Goal: Navigation & Orientation: Find specific page/section

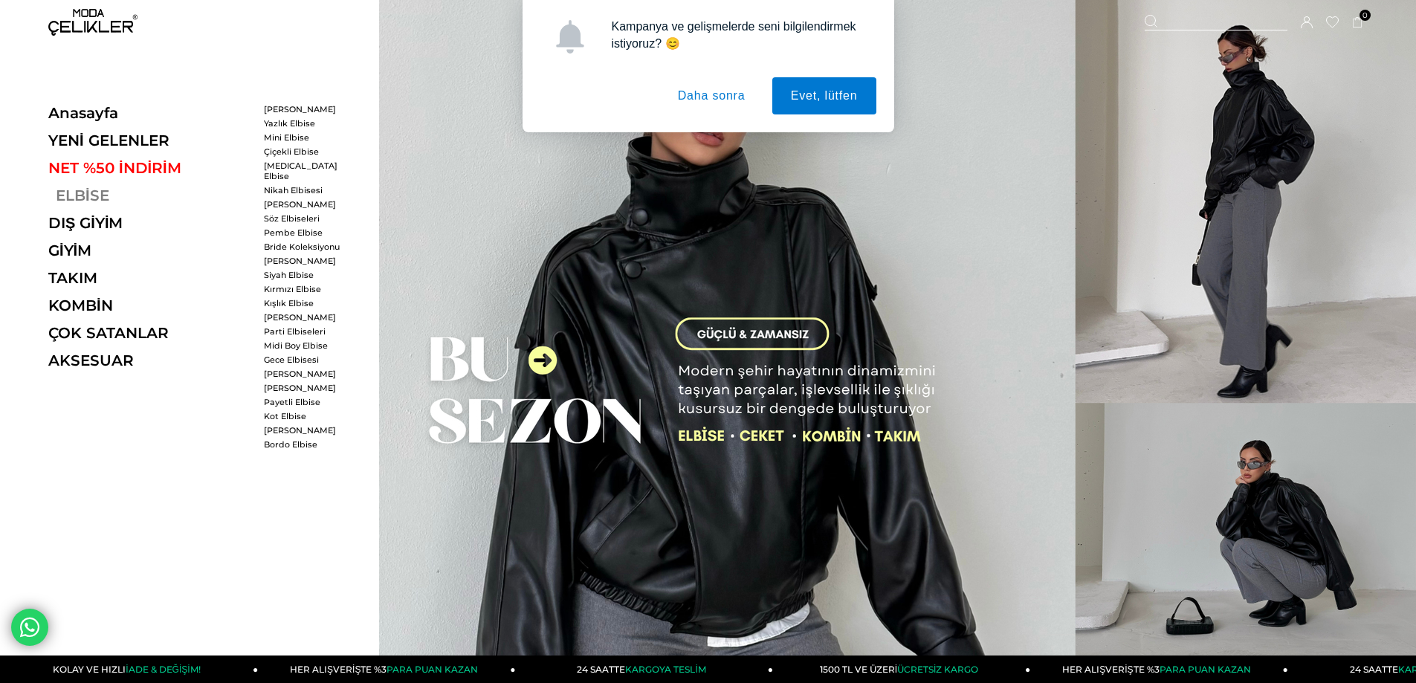
click at [75, 196] on link "ELBİSE" at bounding box center [150, 196] width 204 height 18
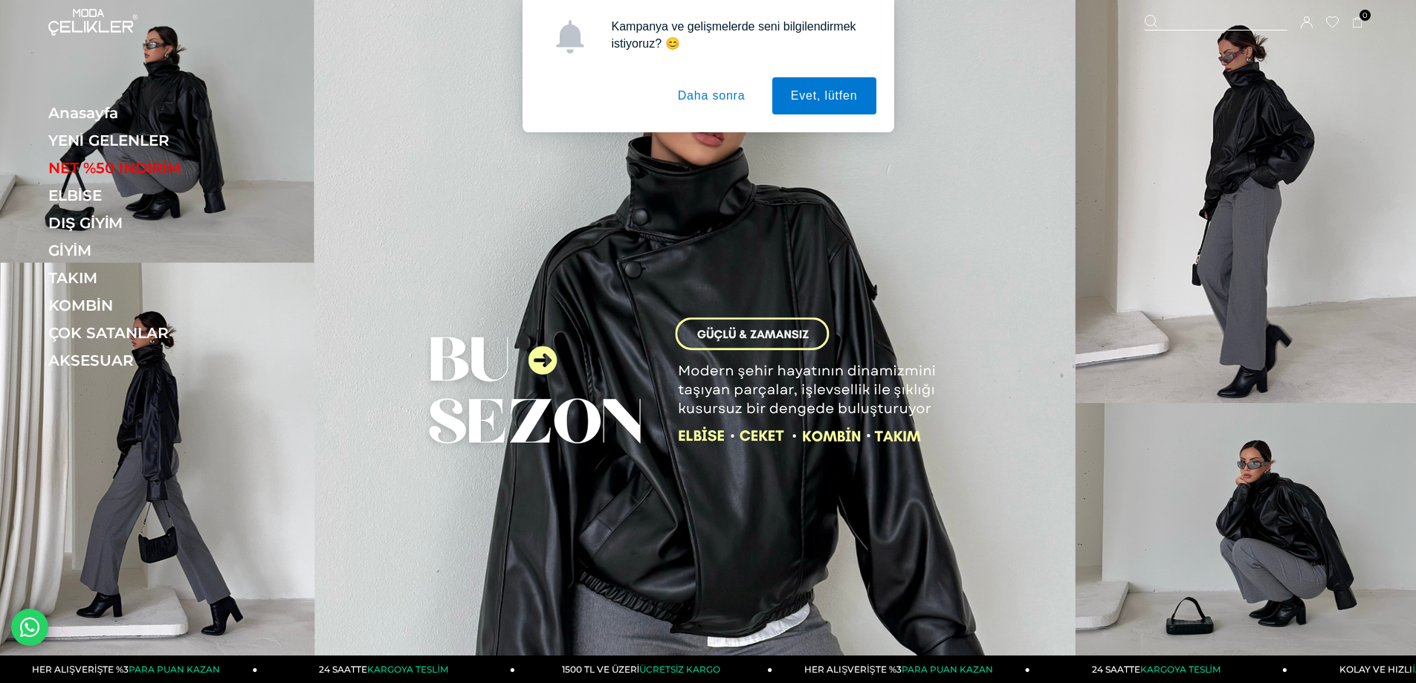
click at [690, 97] on button "Daha sonra" at bounding box center [711, 95] width 105 height 37
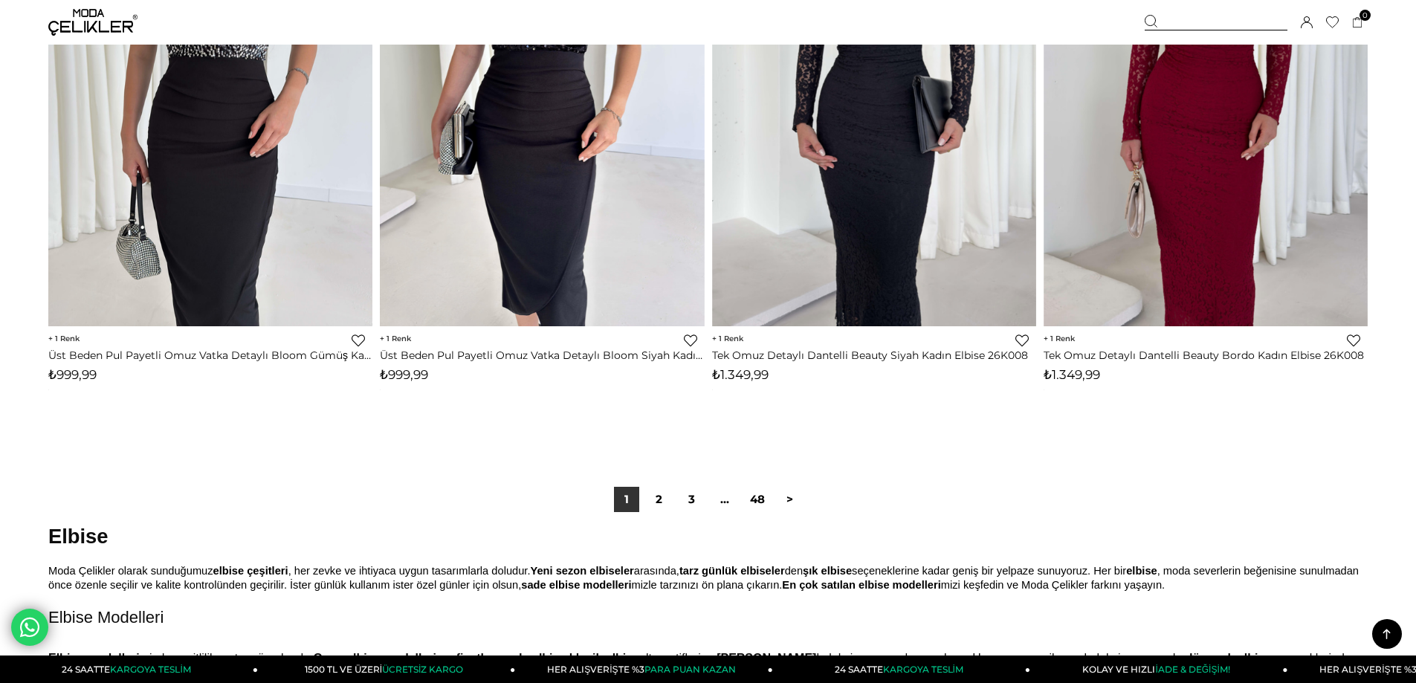
scroll to position [10883, 0]
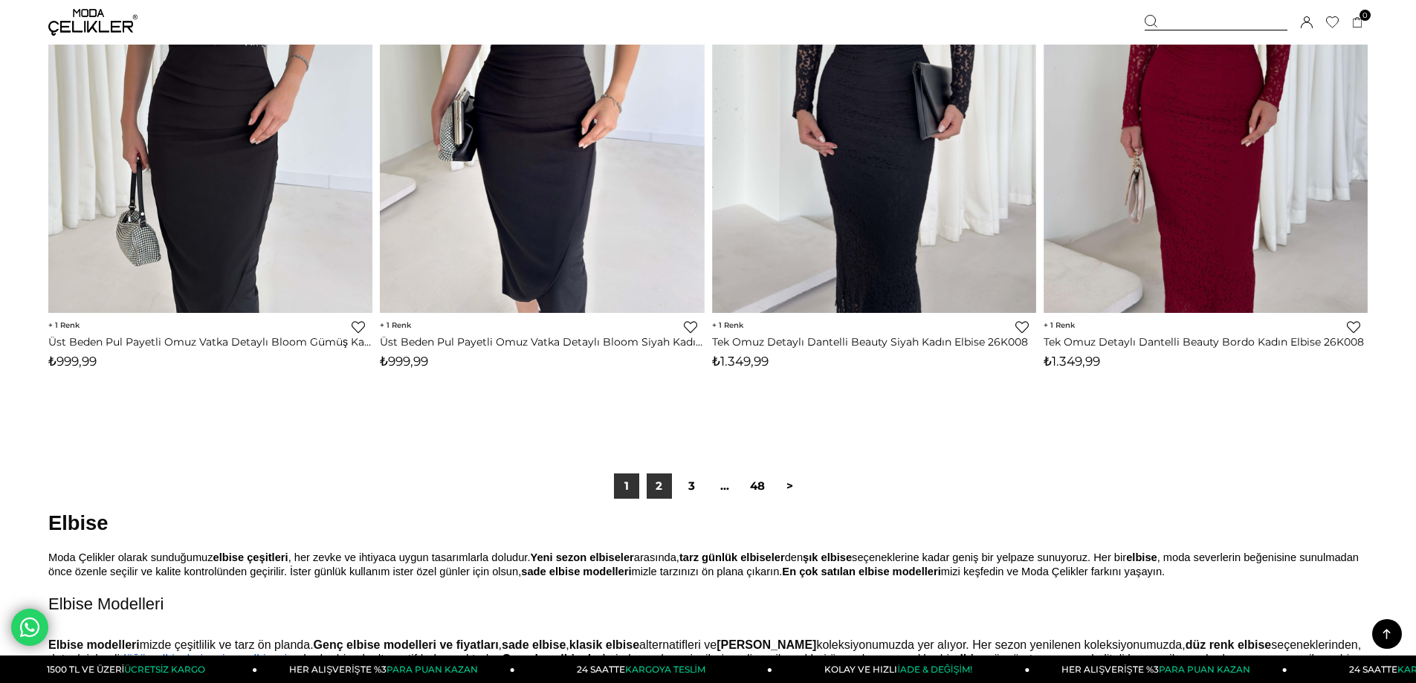
click at [661, 490] on link "2" at bounding box center [659, 485] width 25 height 25
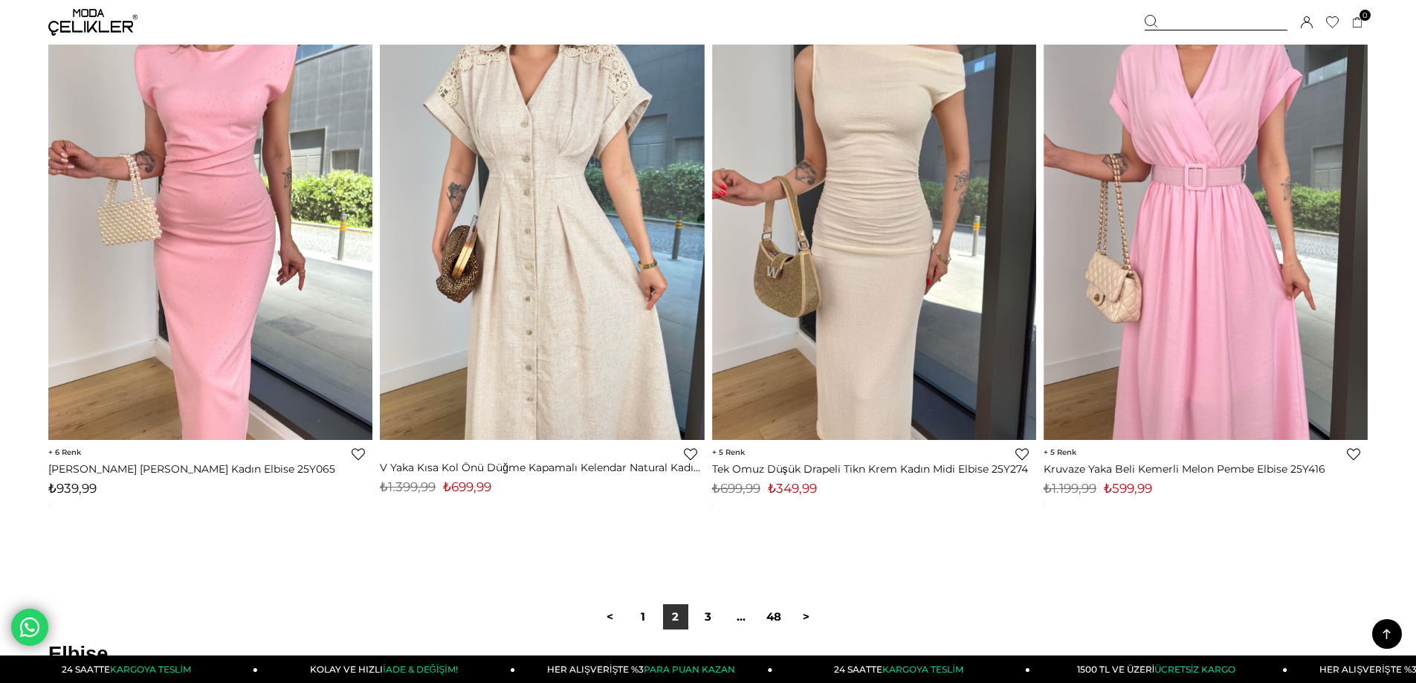
scroll to position [10832, 0]
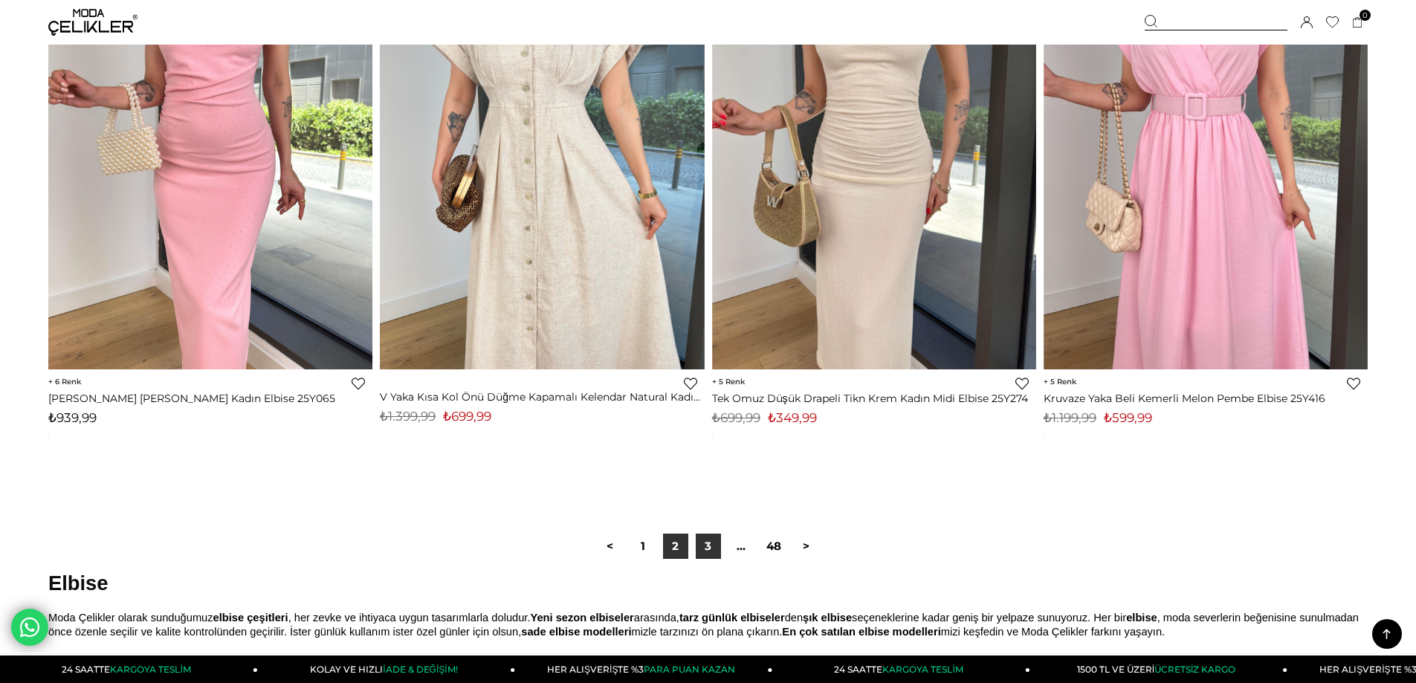
click at [703, 553] on link "3" at bounding box center [708, 546] width 25 height 25
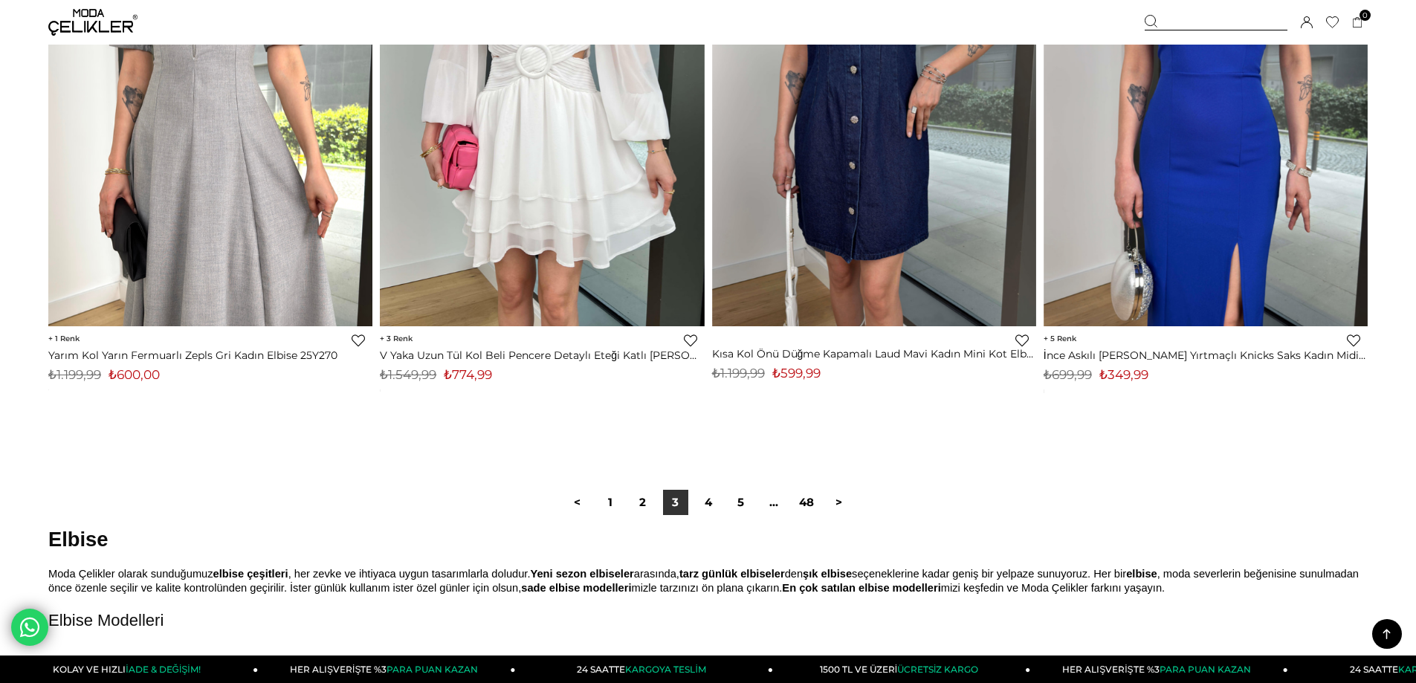
scroll to position [10915, 0]
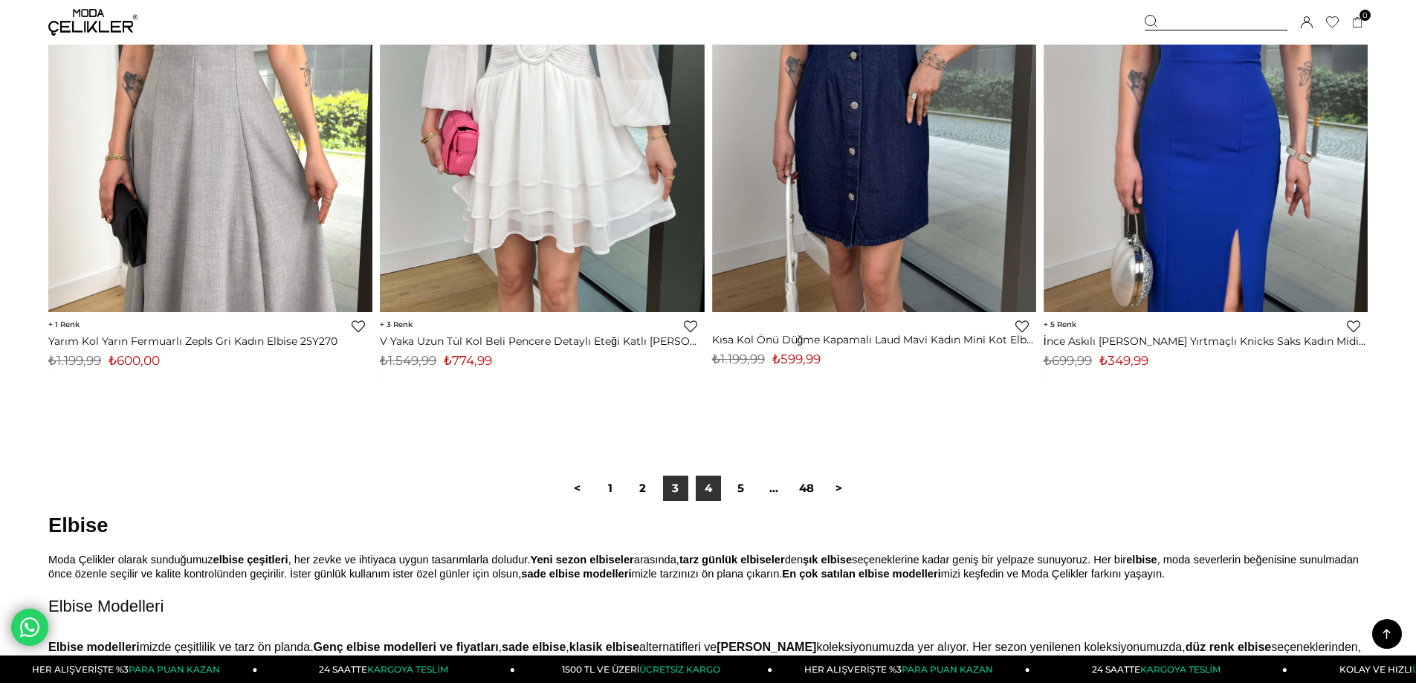
click at [711, 493] on link "4" at bounding box center [708, 488] width 25 height 25
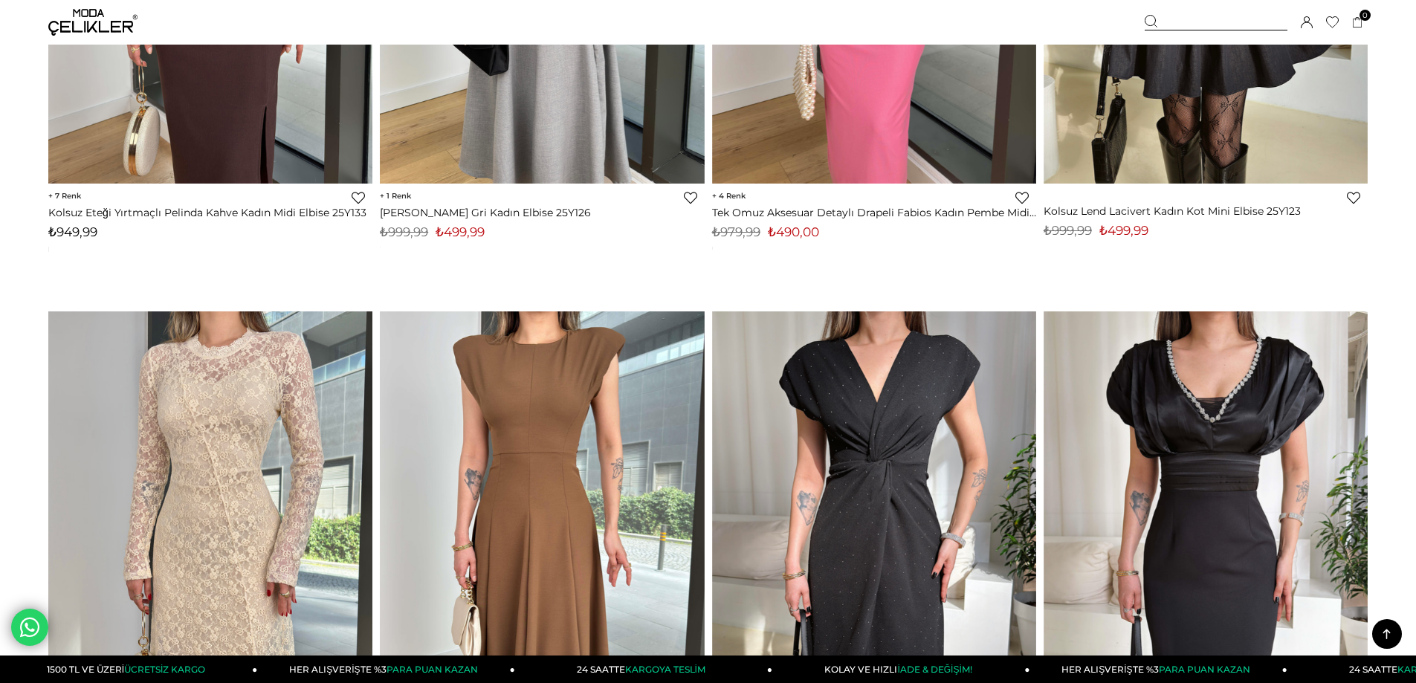
scroll to position [2696, 0]
